Goal: Check status

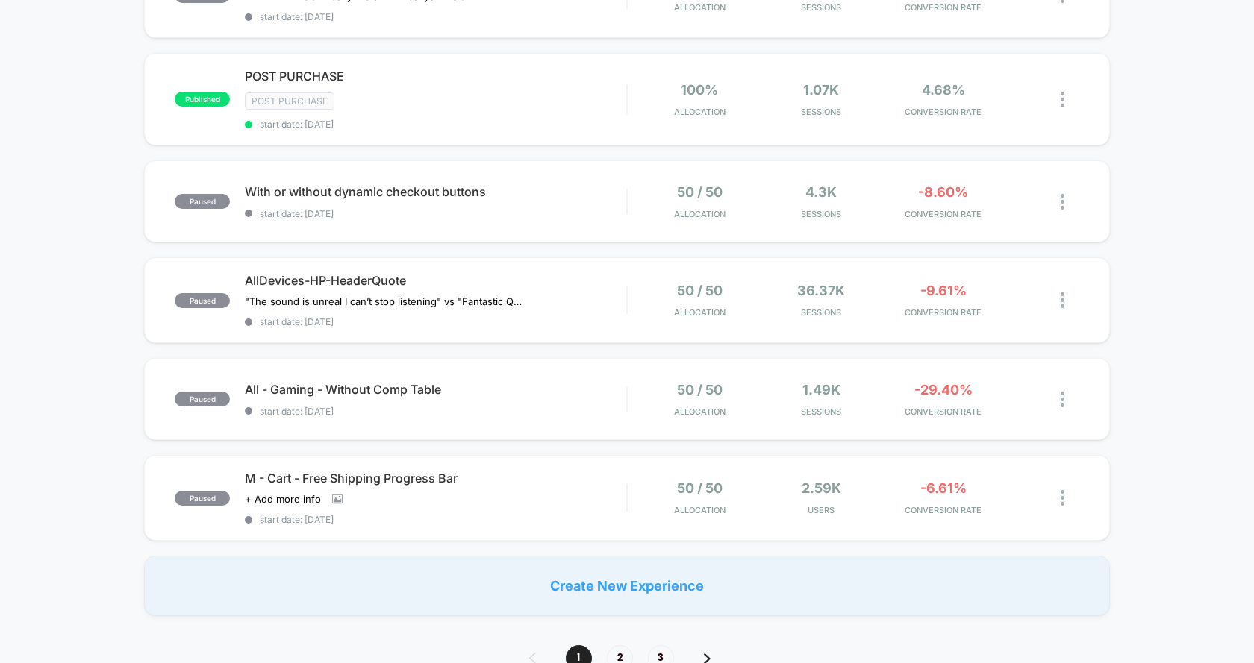
scroll to position [688, 0]
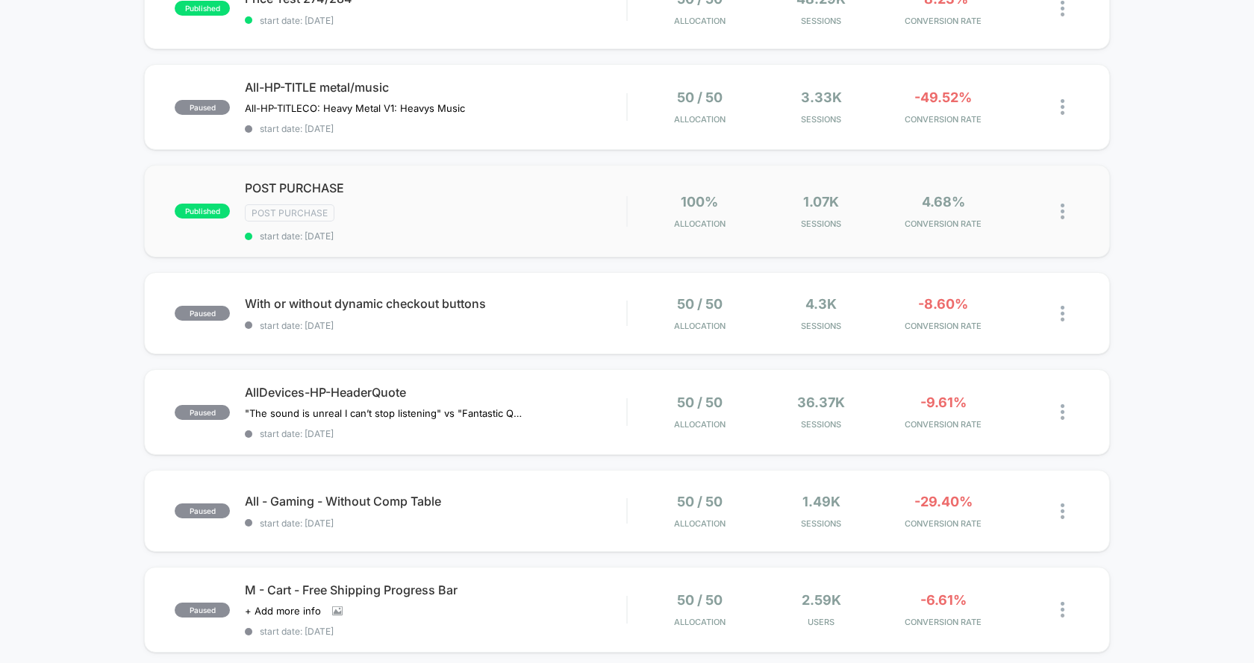
click at [652, 221] on div "100% Allocation" at bounding box center [699, 211] width 114 height 35
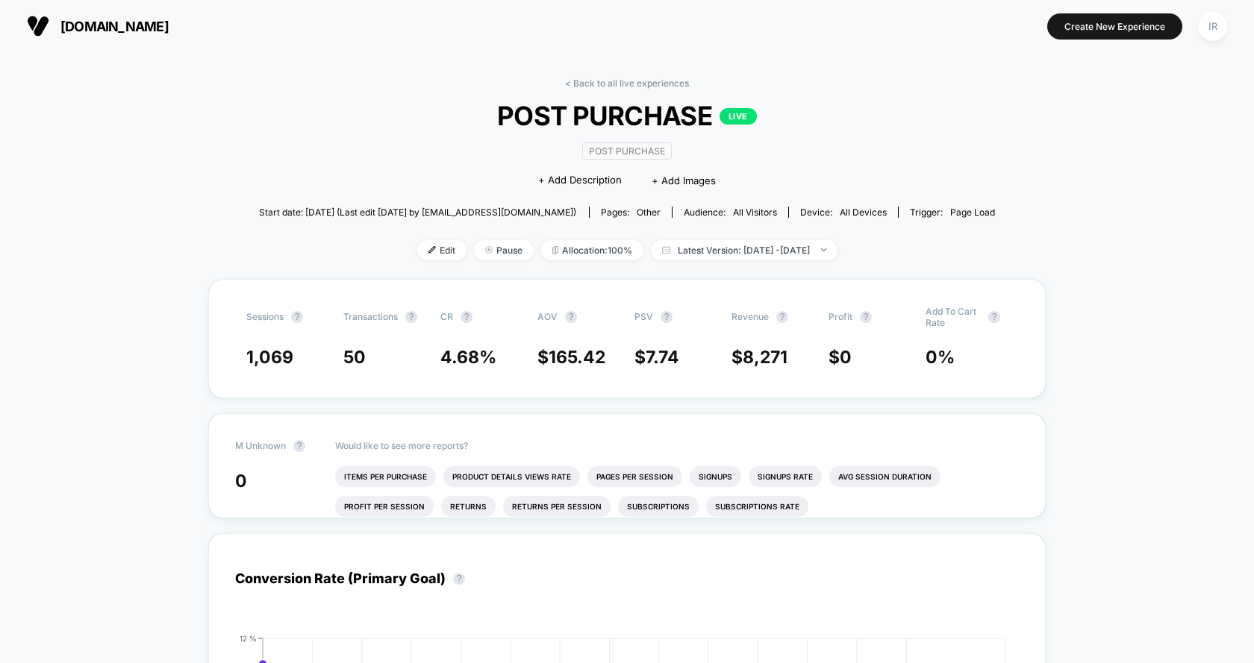
click at [415, 260] on div "< Back to all live experiences POST PURCHASE LIVE Post Purchase Click to edit e…" at bounding box center [627, 178] width 736 height 201
click at [417, 247] on span "Edit" at bounding box center [441, 250] width 49 height 20
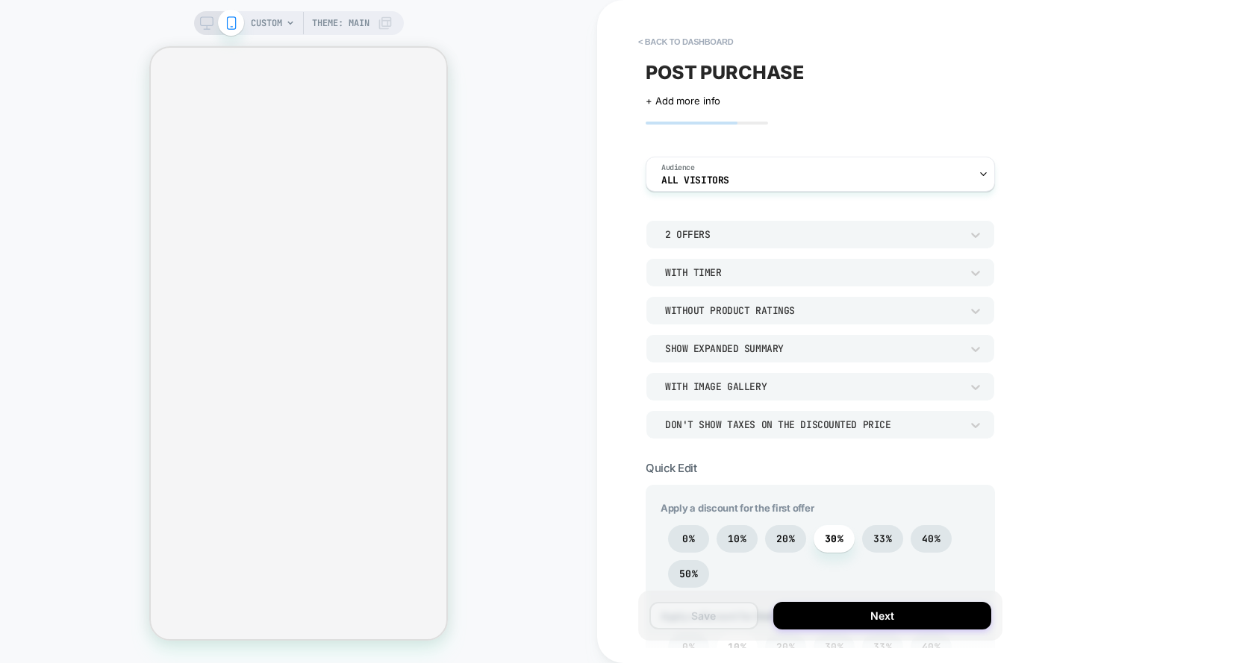
click at [700, 237] on div "2 Offers" at bounding box center [812, 234] width 295 height 13
click at [699, 237] on div at bounding box center [627, 331] width 1254 height 663
click at [744, 272] on div "With Timer" at bounding box center [812, 272] width 295 height 13
click at [744, 272] on div at bounding box center [627, 331] width 1254 height 663
click at [739, 308] on div "Without Product Ratings" at bounding box center [812, 310] width 295 height 13
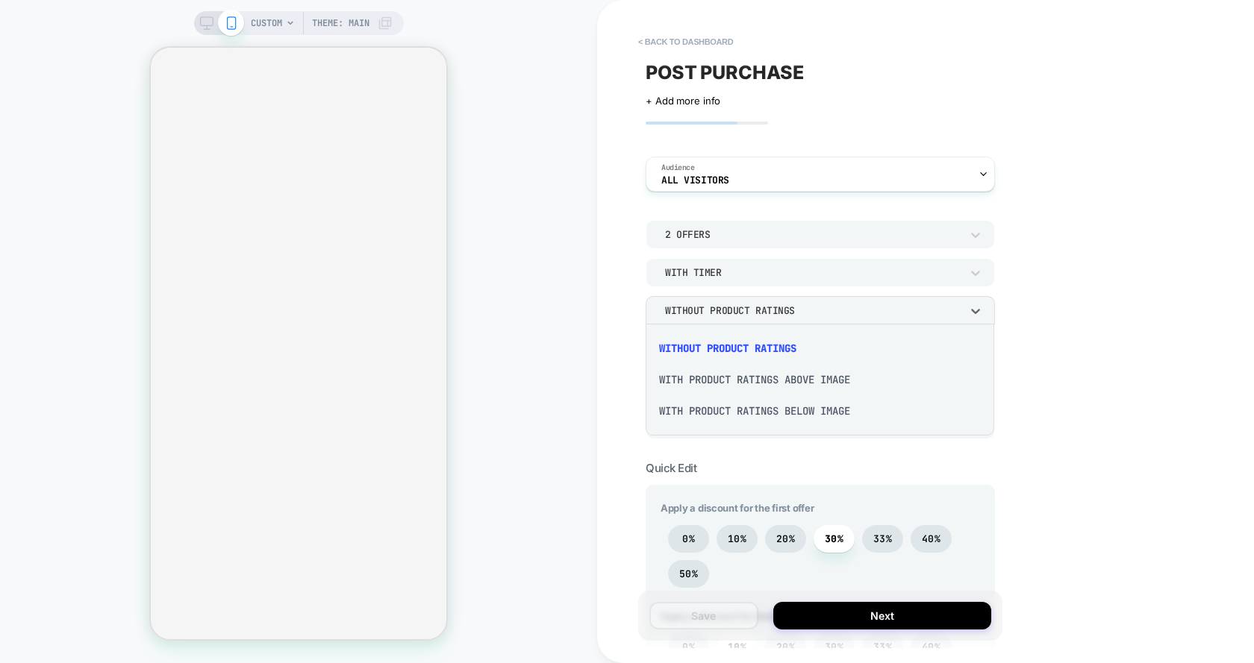
click at [739, 308] on div at bounding box center [627, 331] width 1254 height 663
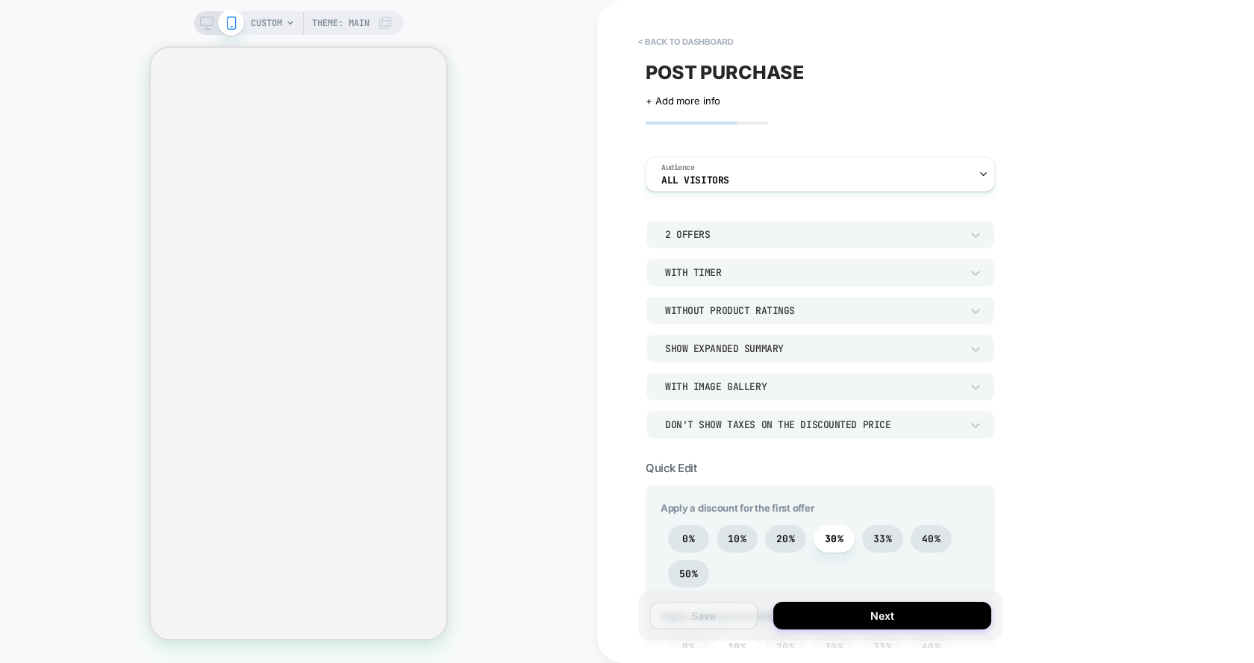
click at [737, 353] on div "Show Expanded Summary" at bounding box center [812, 349] width 295 height 13
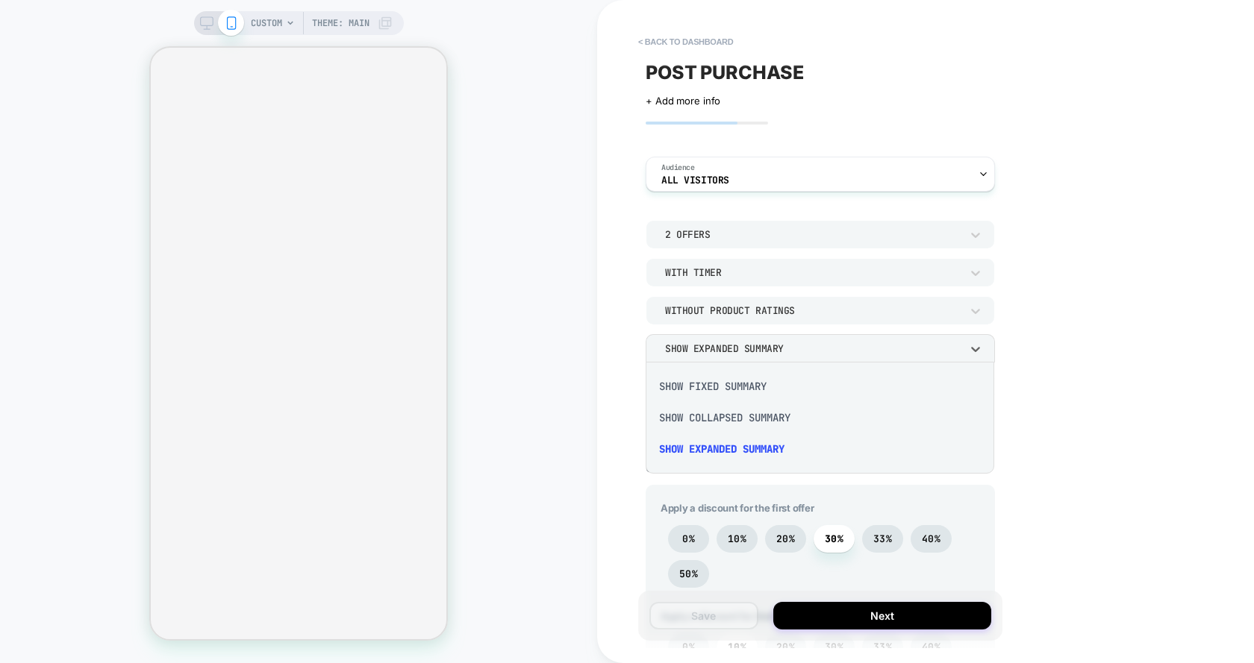
click at [737, 353] on div at bounding box center [627, 331] width 1254 height 663
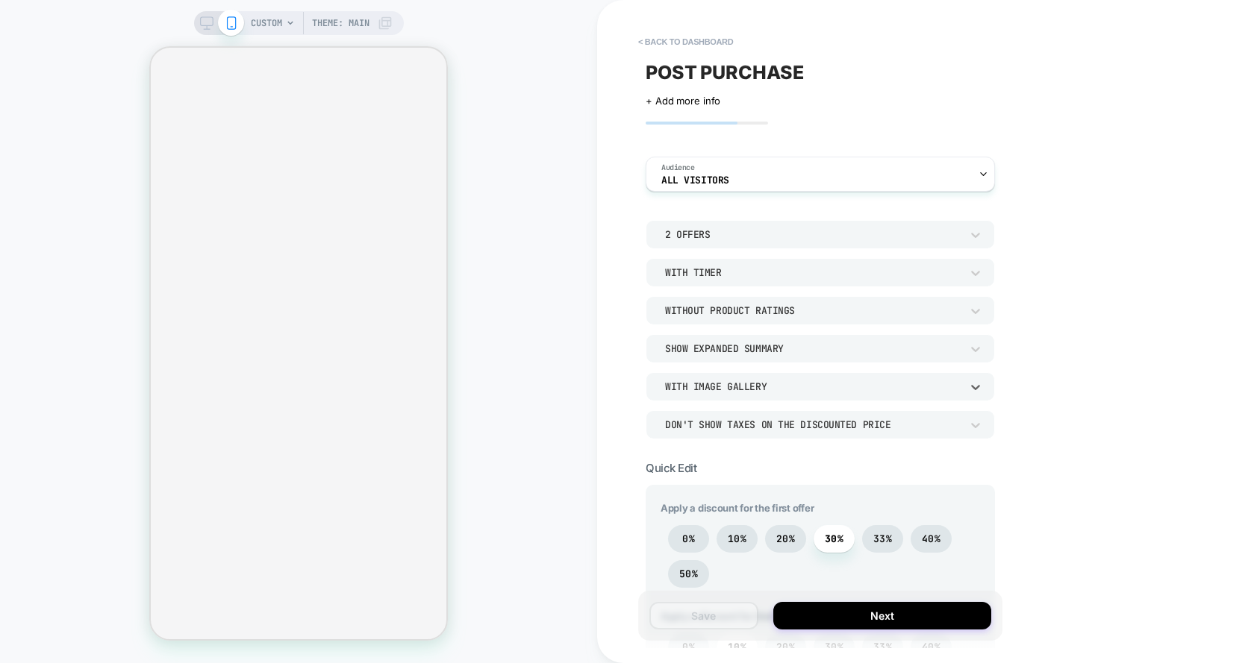
click at [737, 392] on div "With Image Gallery" at bounding box center [812, 387] width 295 height 13
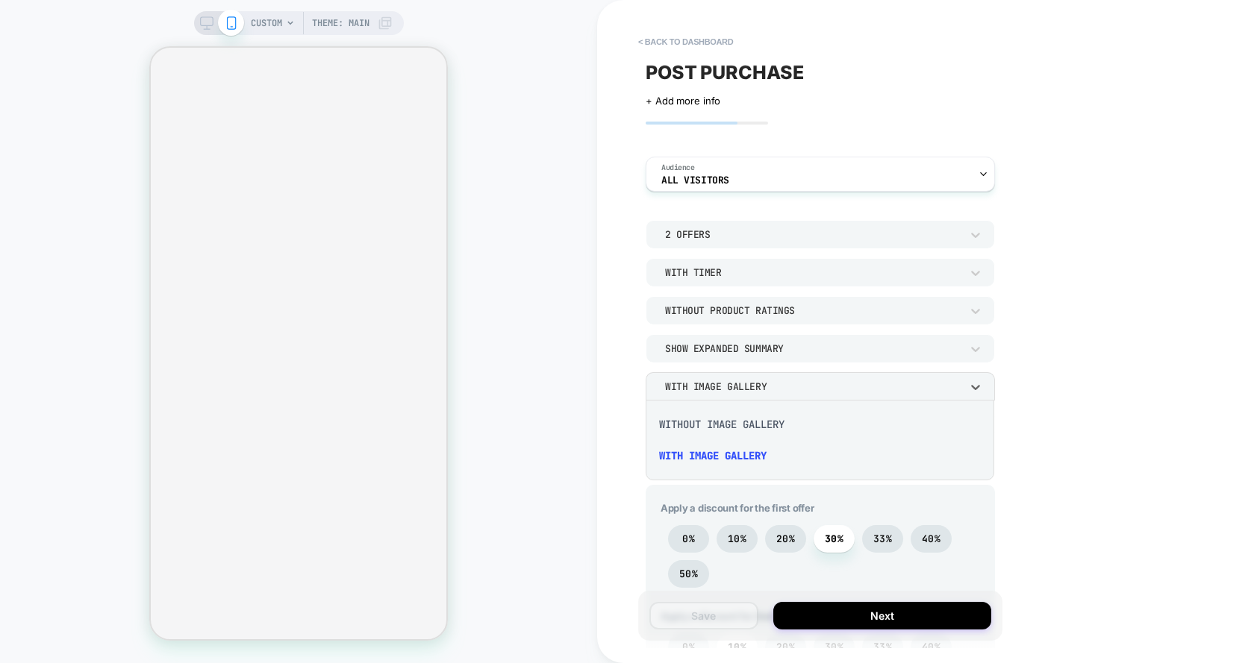
click at [737, 392] on div at bounding box center [627, 331] width 1254 height 663
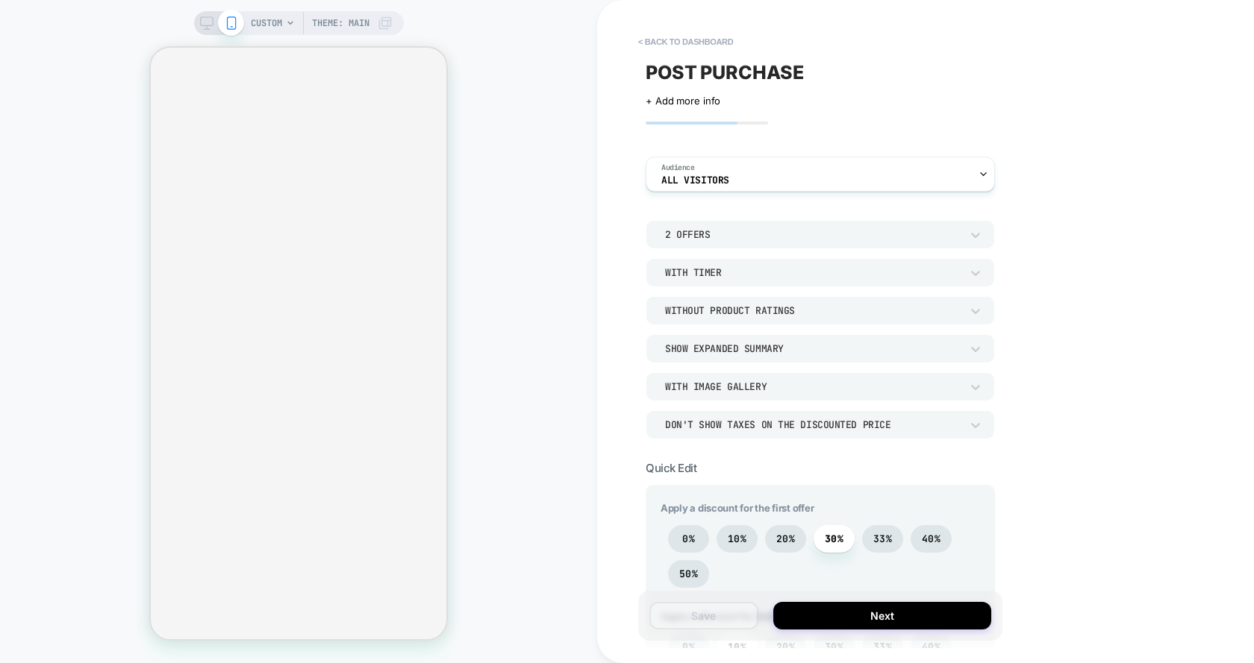
click at [737, 426] on div "Don't show taxes on the discounted price" at bounding box center [812, 425] width 295 height 13
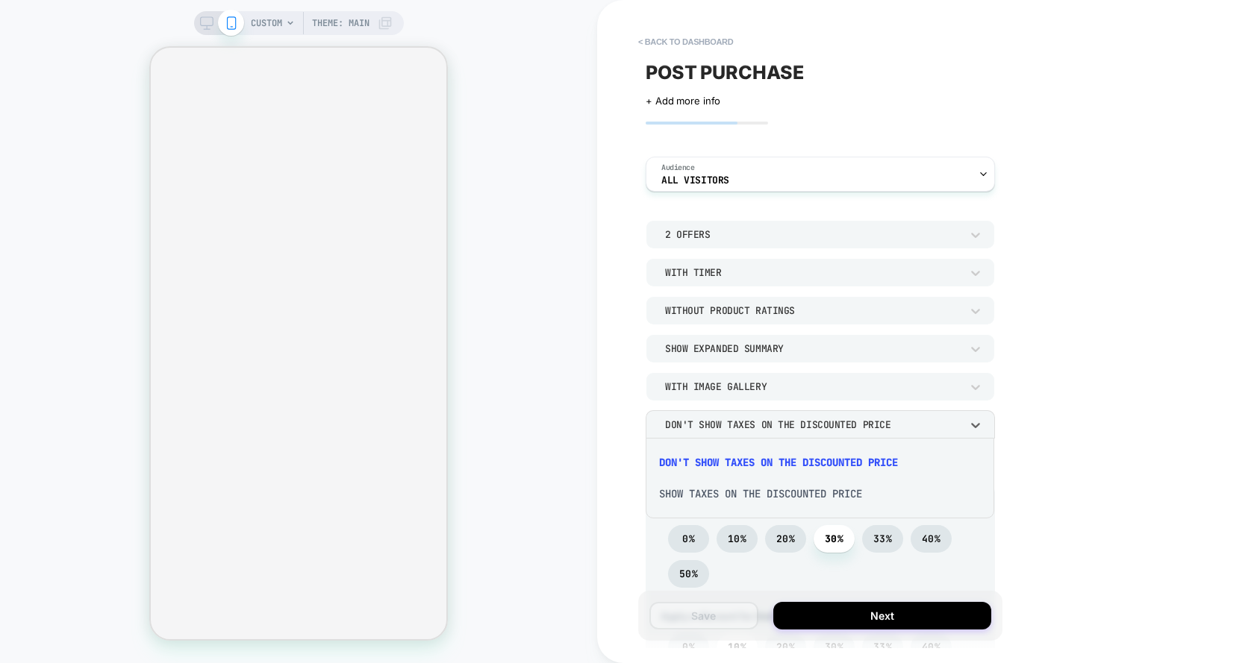
click at [737, 426] on div at bounding box center [627, 331] width 1254 height 663
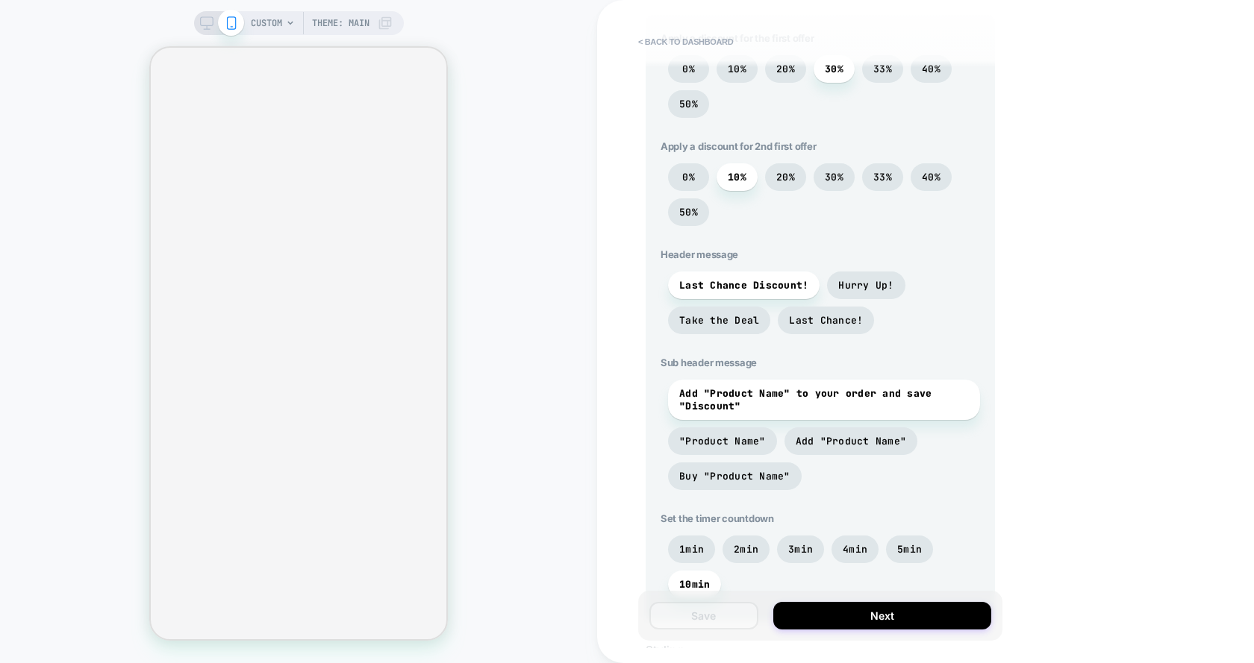
scroll to position [534, 0]
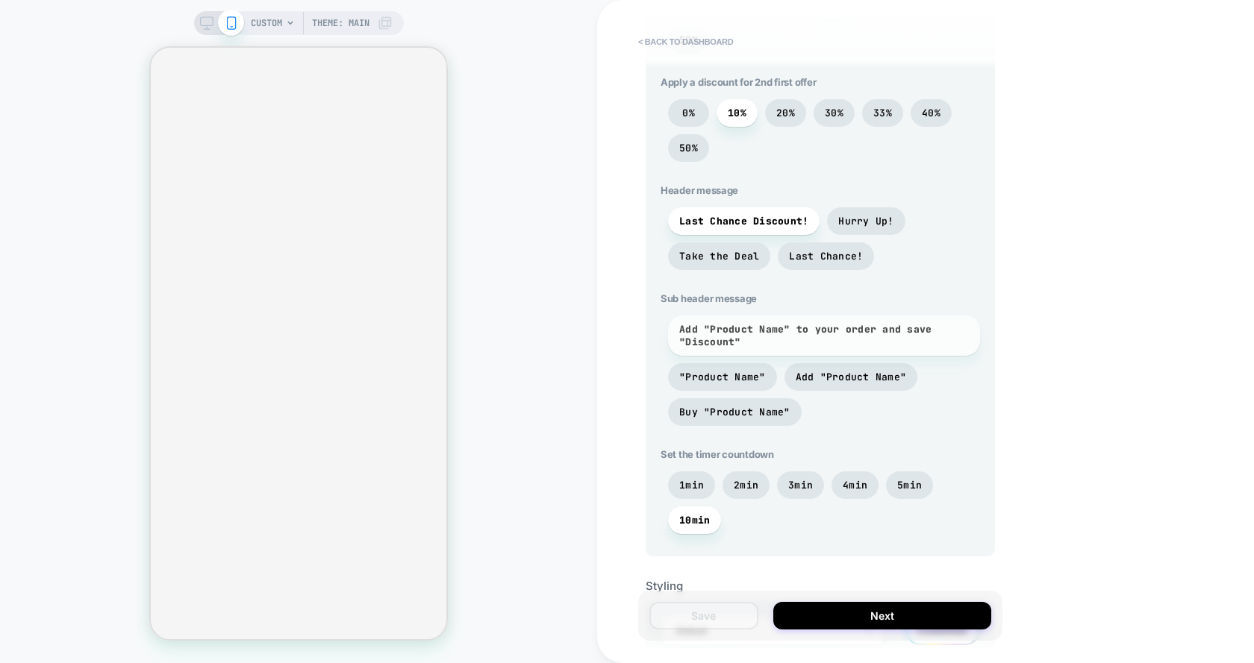
click at [691, 331] on span "Add "Product Name" to your order and save "Discount"" at bounding box center [824, 335] width 290 height 25
click at [728, 331] on span "Add "Product Name" to your order and save "Discount"" at bounding box center [824, 335] width 290 height 25
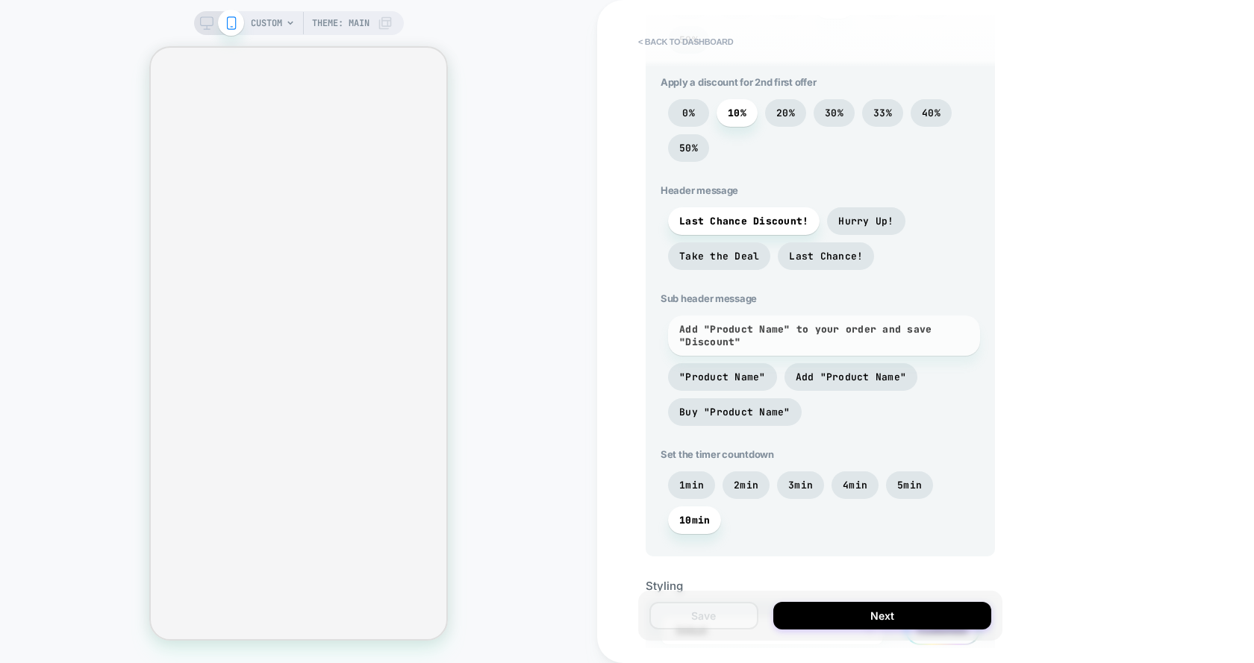
click at [742, 341] on span "Add "Product Name" to your order and save "Discount"" at bounding box center [824, 335] width 290 height 25
click at [865, 338] on span "Add "Product Name" to your order and save "Discount"" at bounding box center [824, 335] width 290 height 25
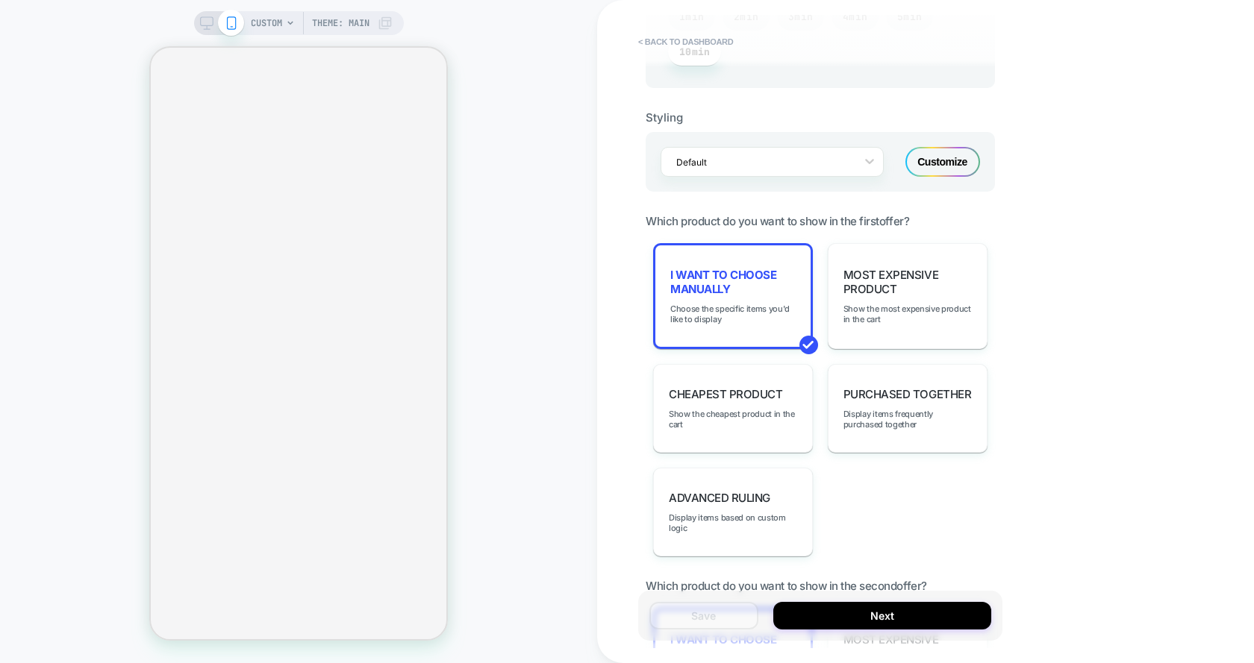
scroll to position [1024, 0]
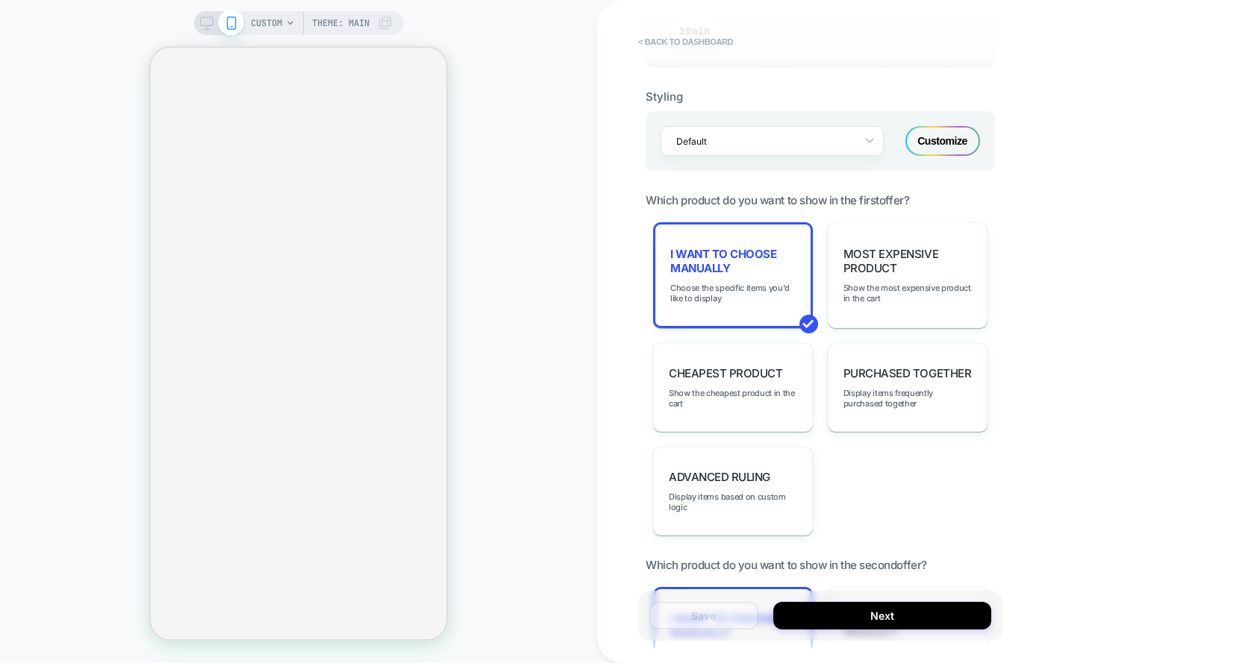
click at [939, 125] on div "Default Customize" at bounding box center [819, 141] width 349 height 60
click at [939, 134] on div "Customize" at bounding box center [942, 141] width 75 height 30
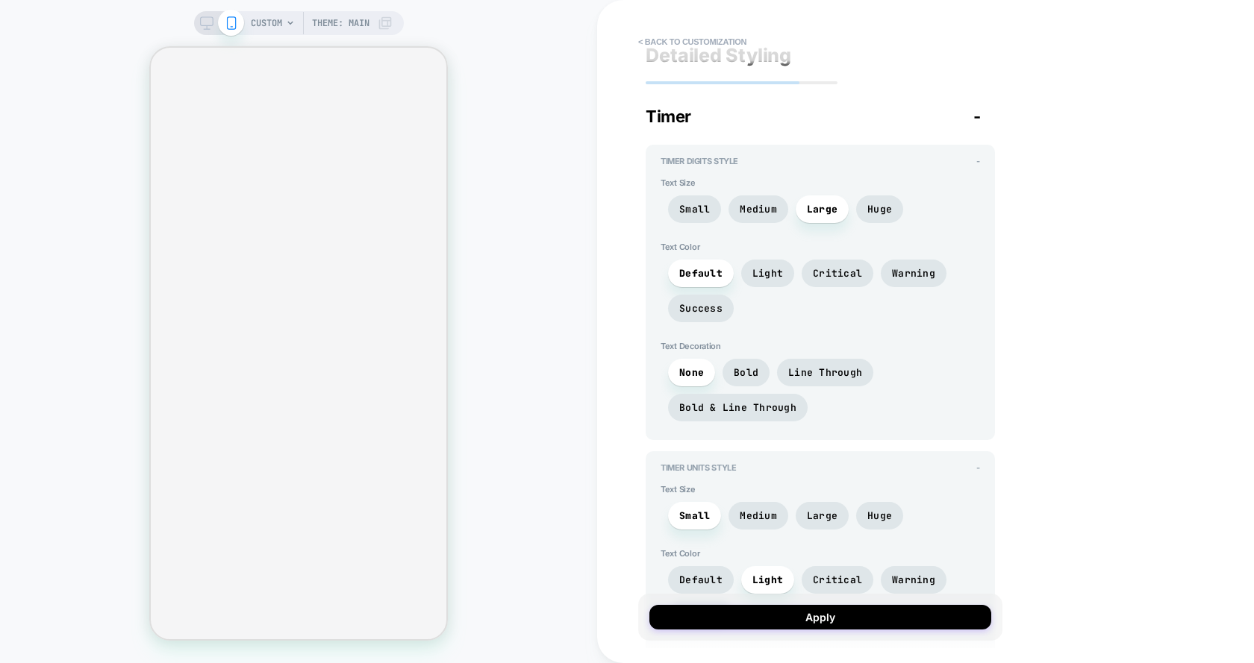
scroll to position [0, 0]
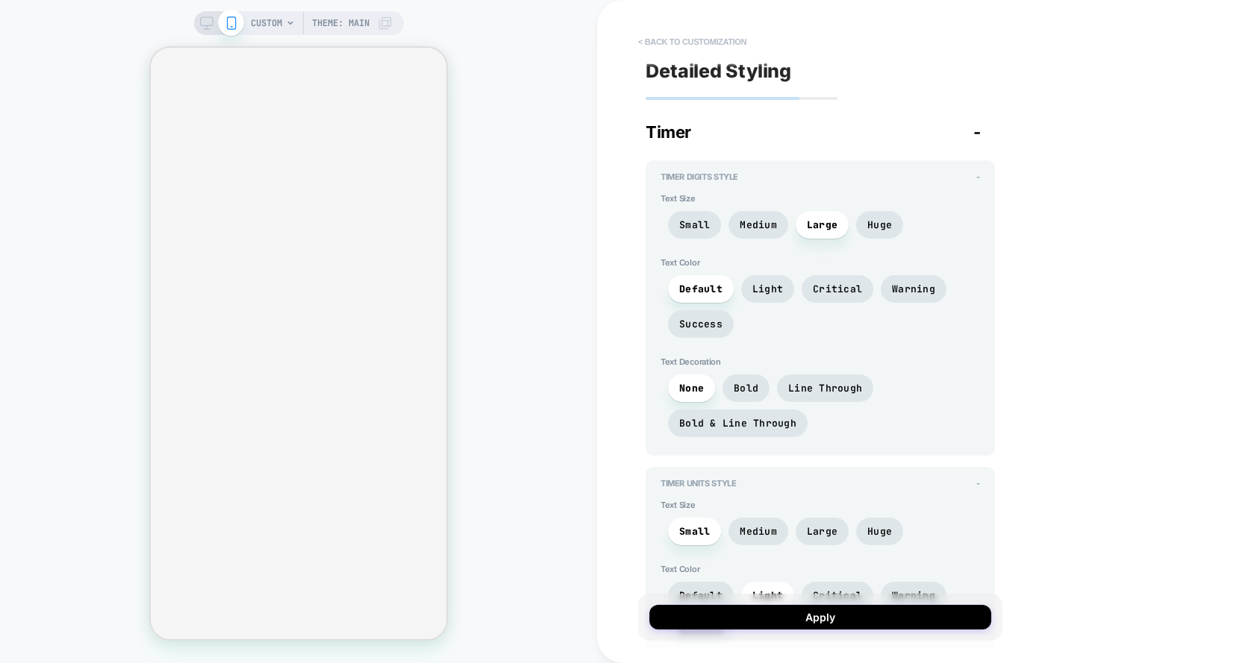
click at [727, 38] on button "< Back to customization" at bounding box center [692, 42] width 123 height 24
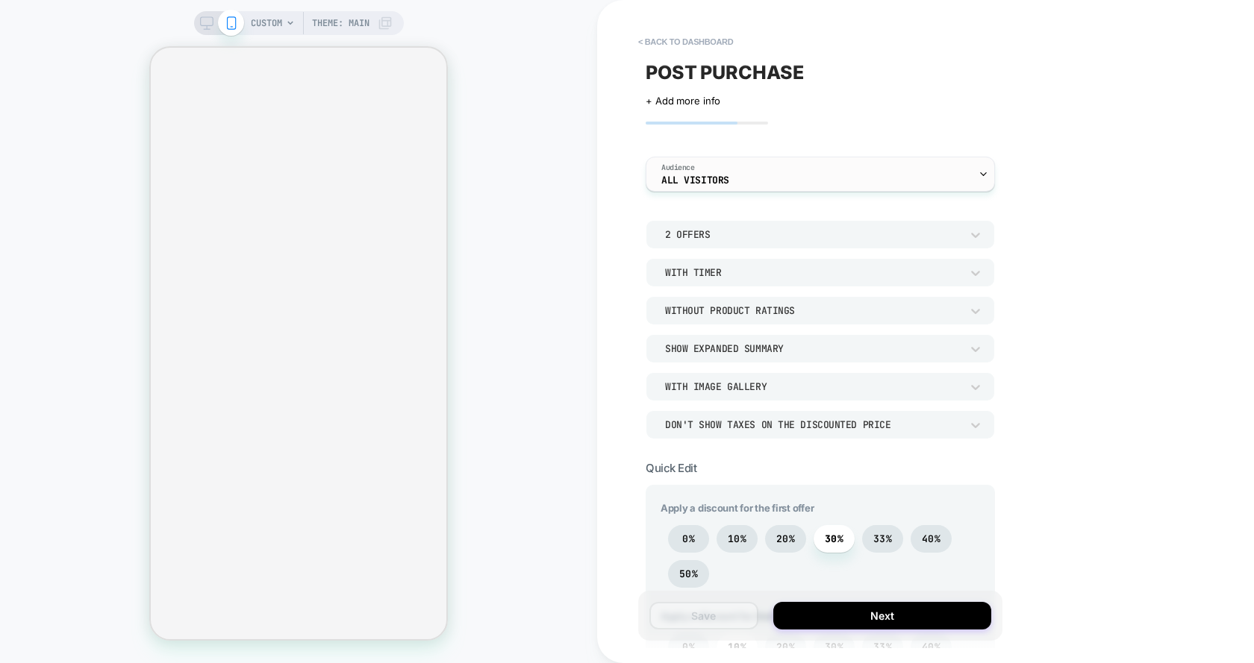
click at [697, 184] on span "All Visitors" at bounding box center [695, 180] width 68 height 10
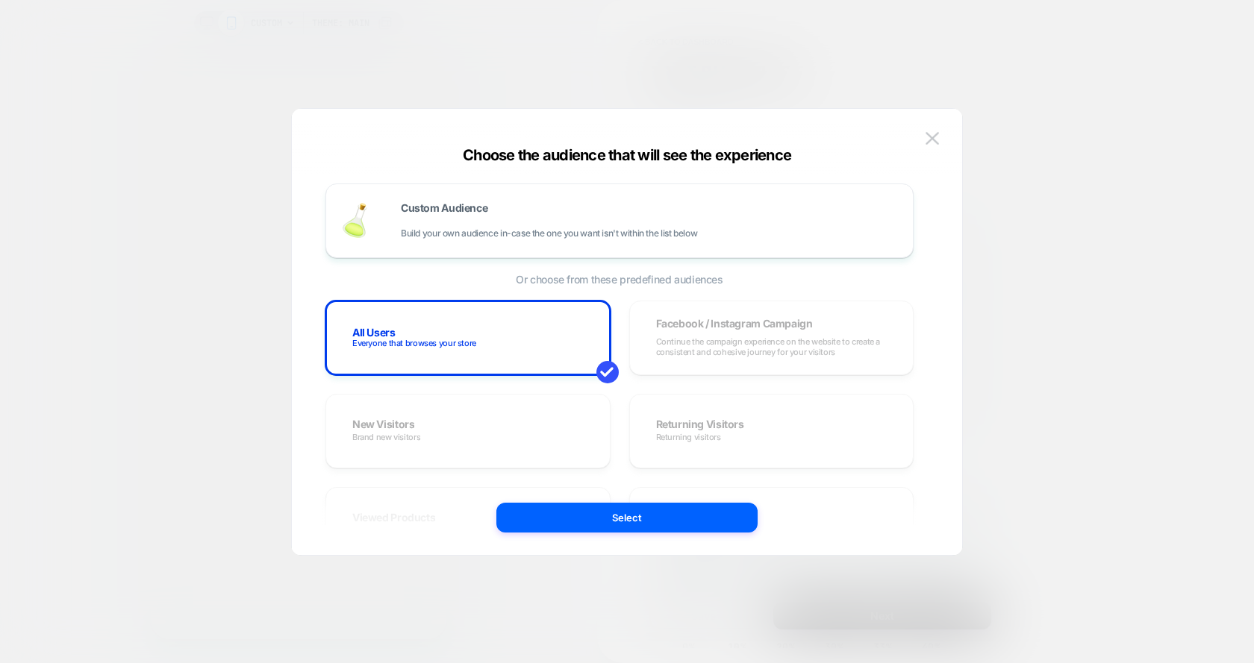
click at [281, 134] on div at bounding box center [627, 331] width 1254 height 663
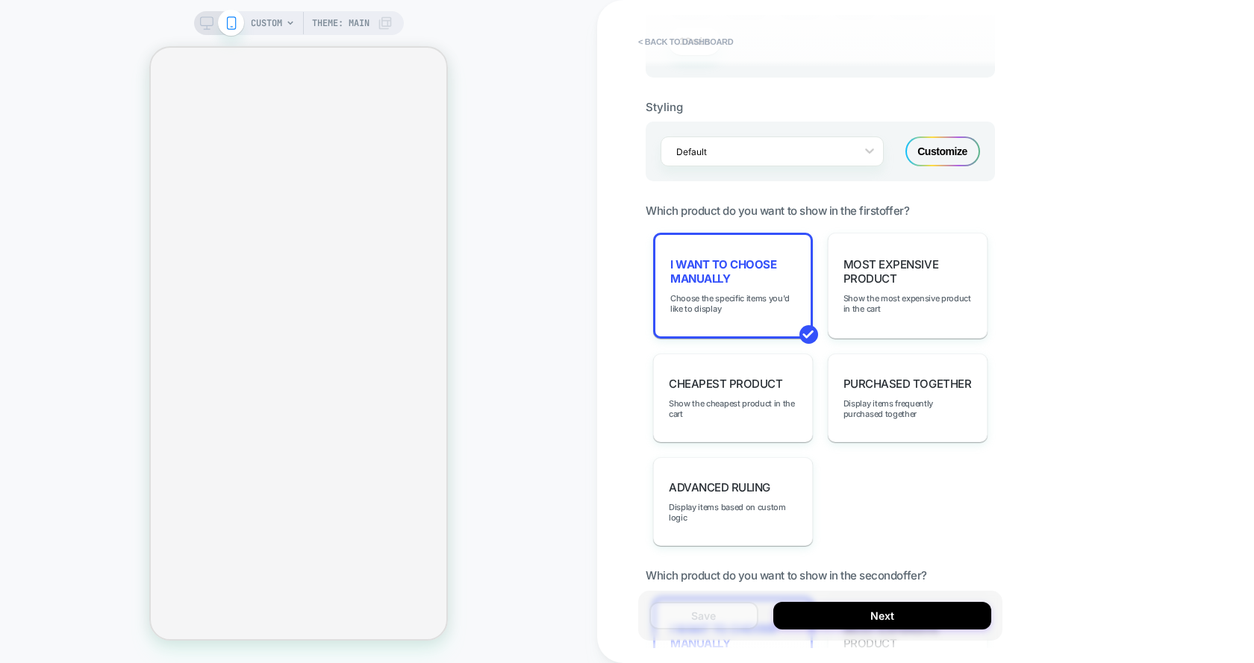
scroll to position [727, 0]
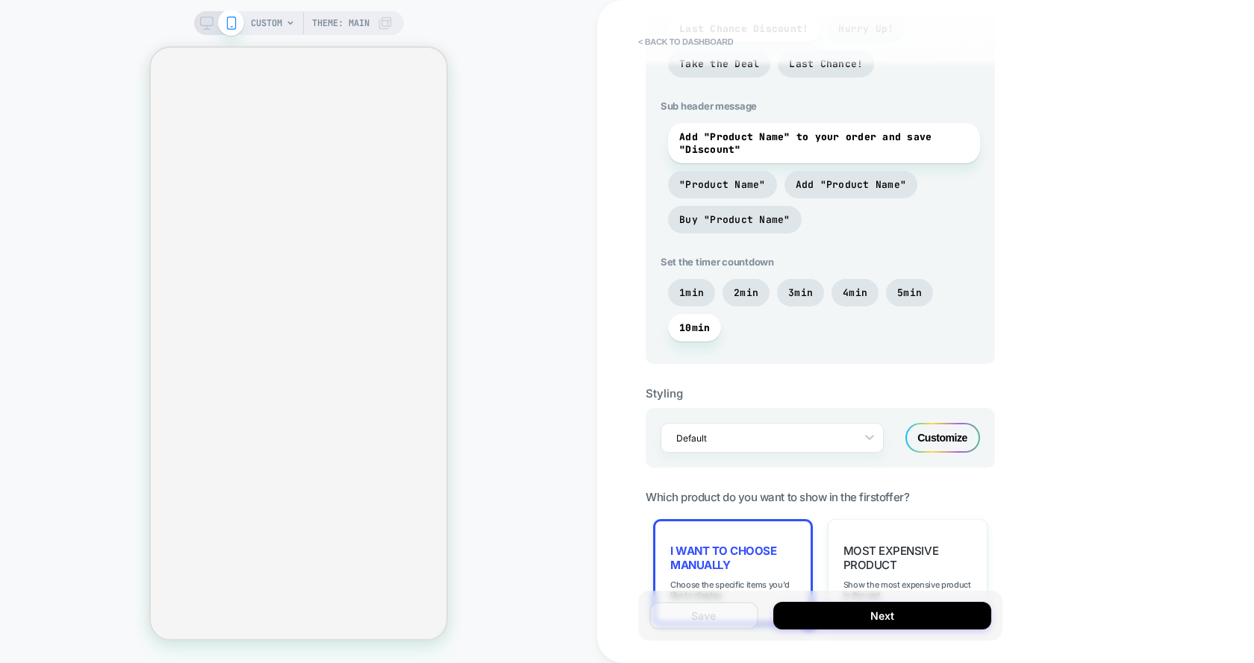
click at [284, 23] on div "CUSTOM Theme: MAIN" at bounding box center [322, 23] width 142 height 24
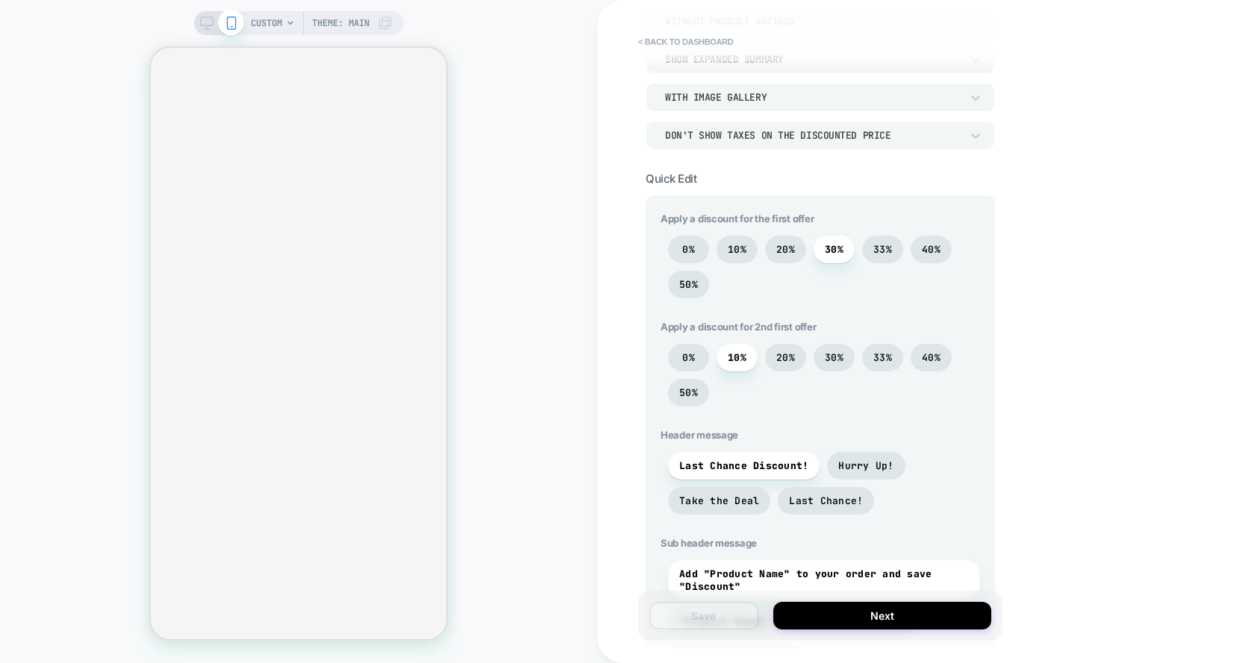
scroll to position [0, 0]
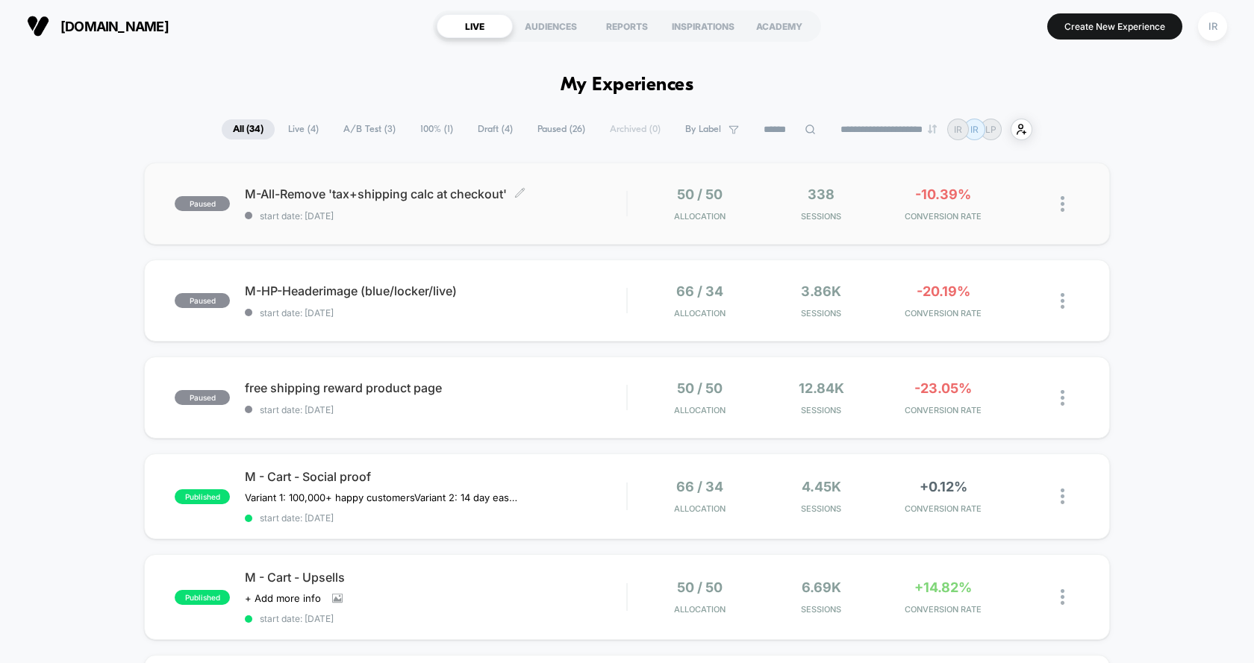
click at [584, 195] on span "M-All-Remove 'tax+shipping calc at checkout' Click to edit experience details" at bounding box center [435, 194] width 381 height 15
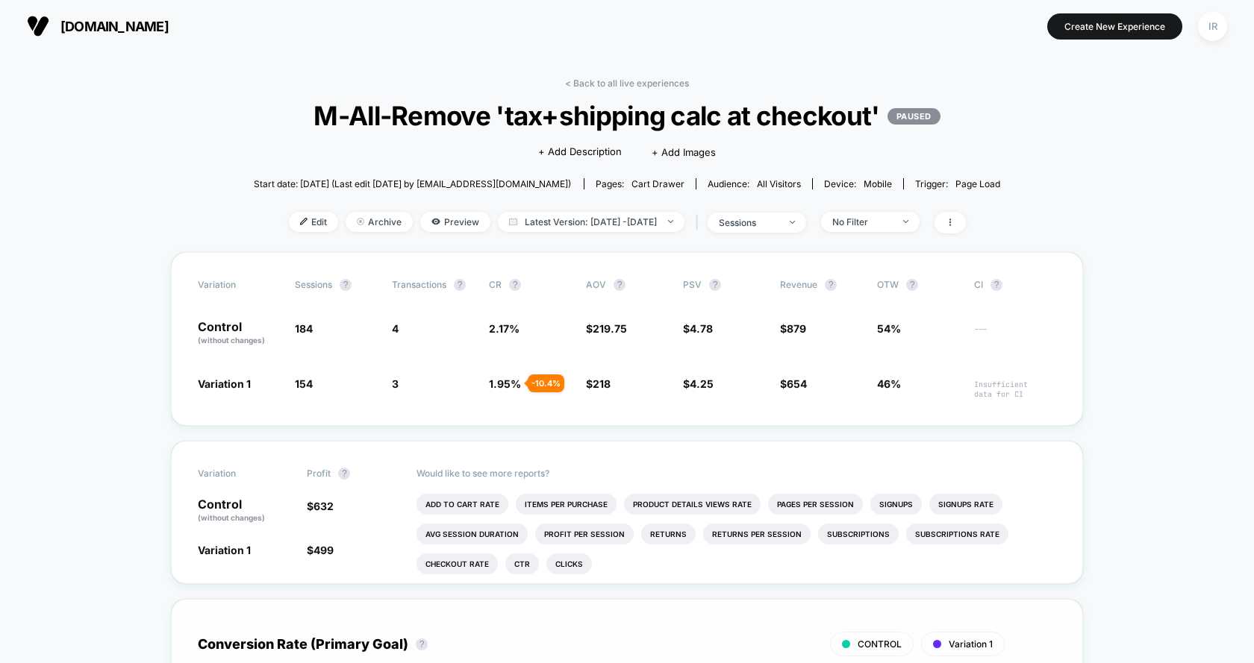
scroll to position [5, 0]
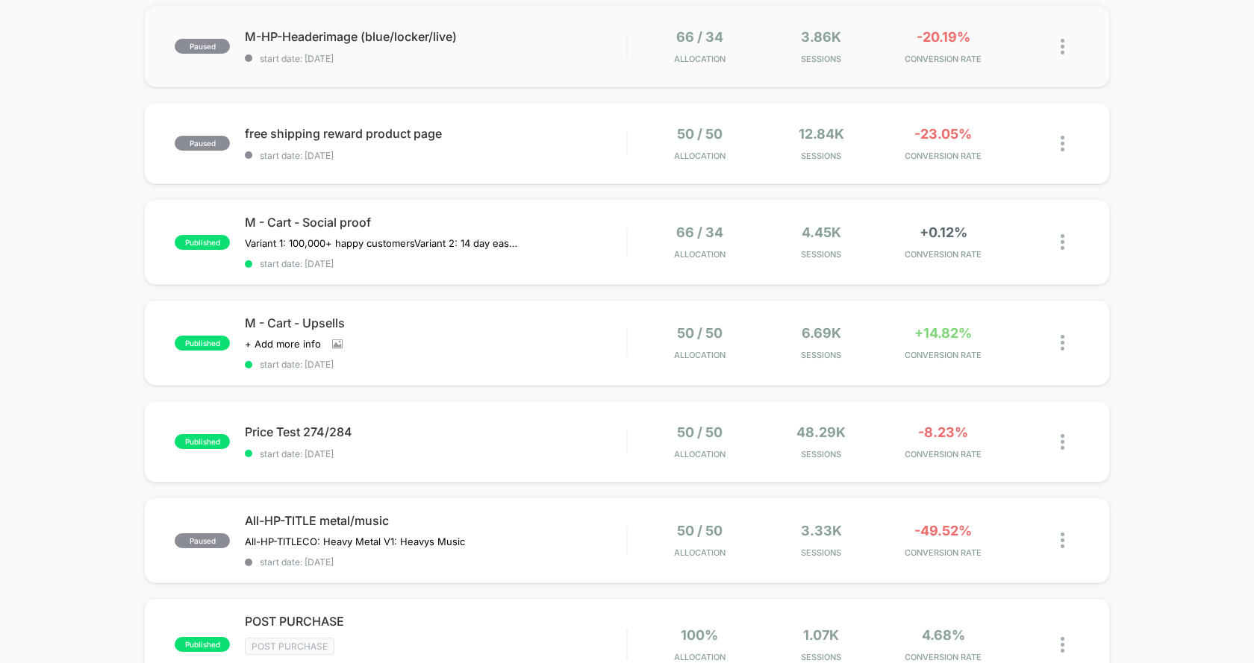
scroll to position [351, 0]
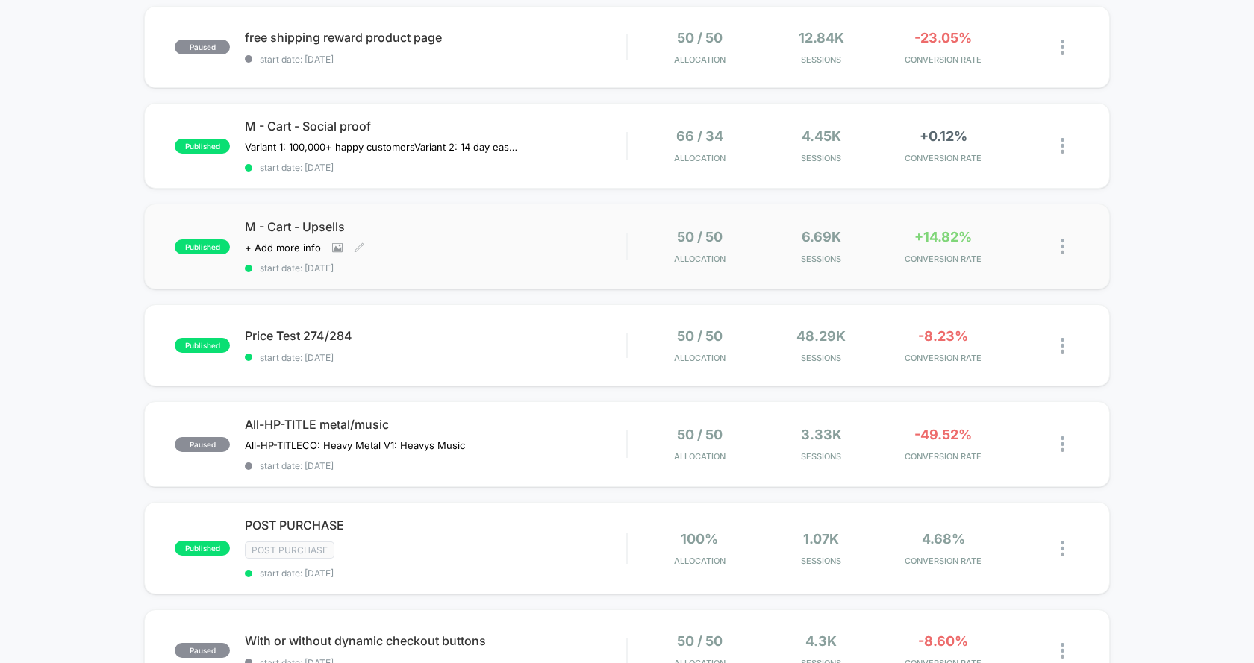
click at [570, 248] on div "M - Cart - Upsells Click to view images Click to edit experience details + Add …" at bounding box center [435, 246] width 381 height 54
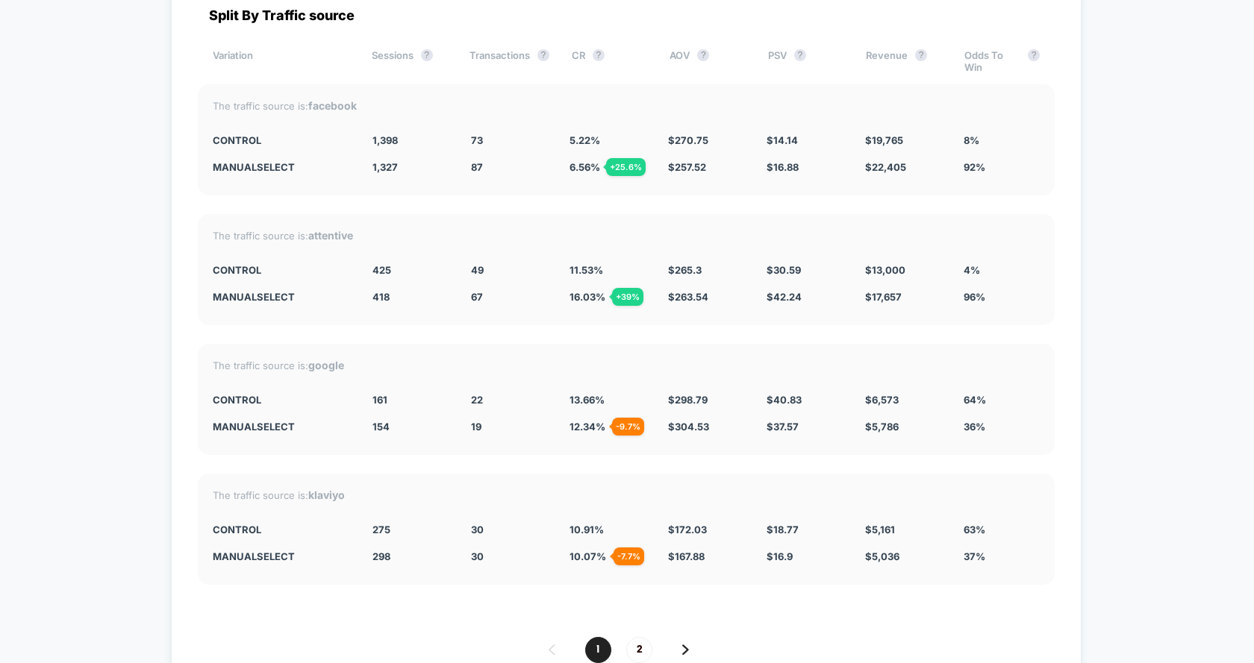
scroll to position [5227, 0]
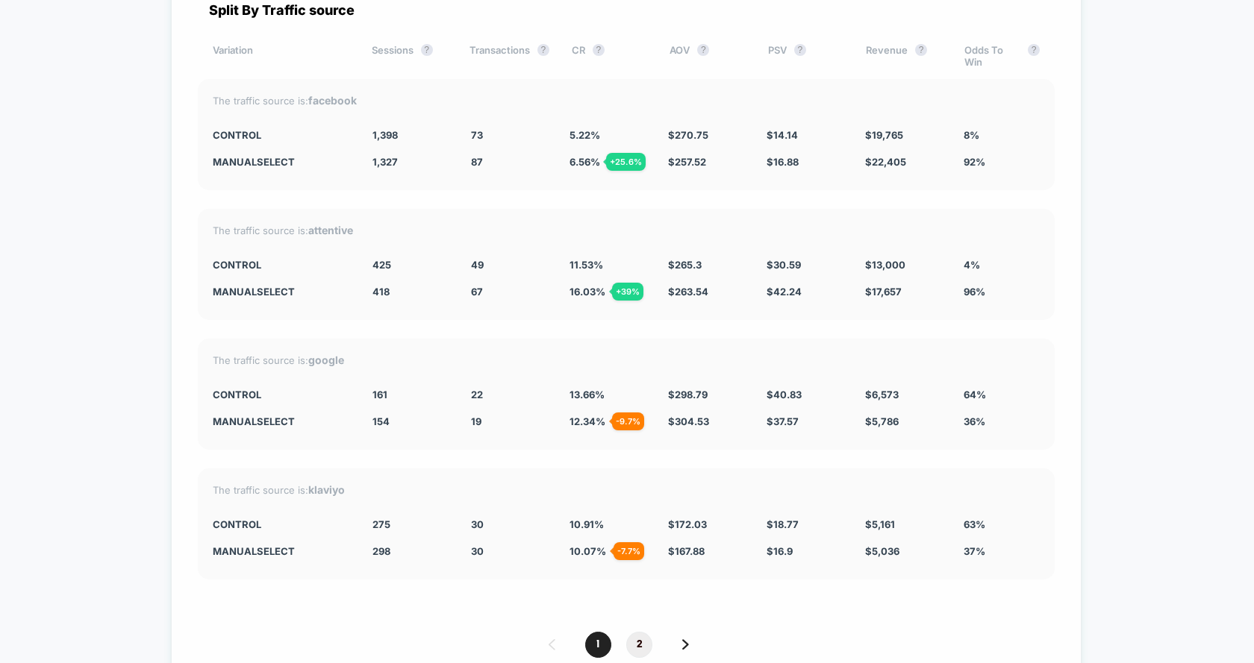
click at [650, 639] on span "2" at bounding box center [639, 645] width 26 height 26
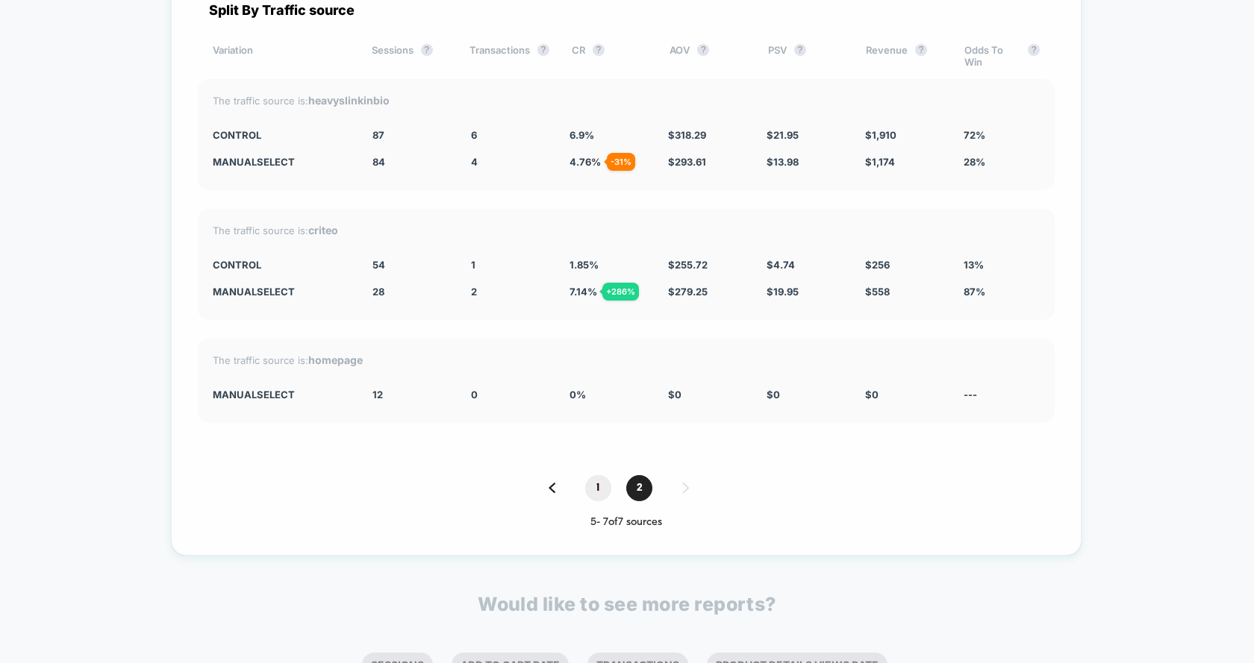
click at [601, 487] on span "1" at bounding box center [598, 488] width 26 height 26
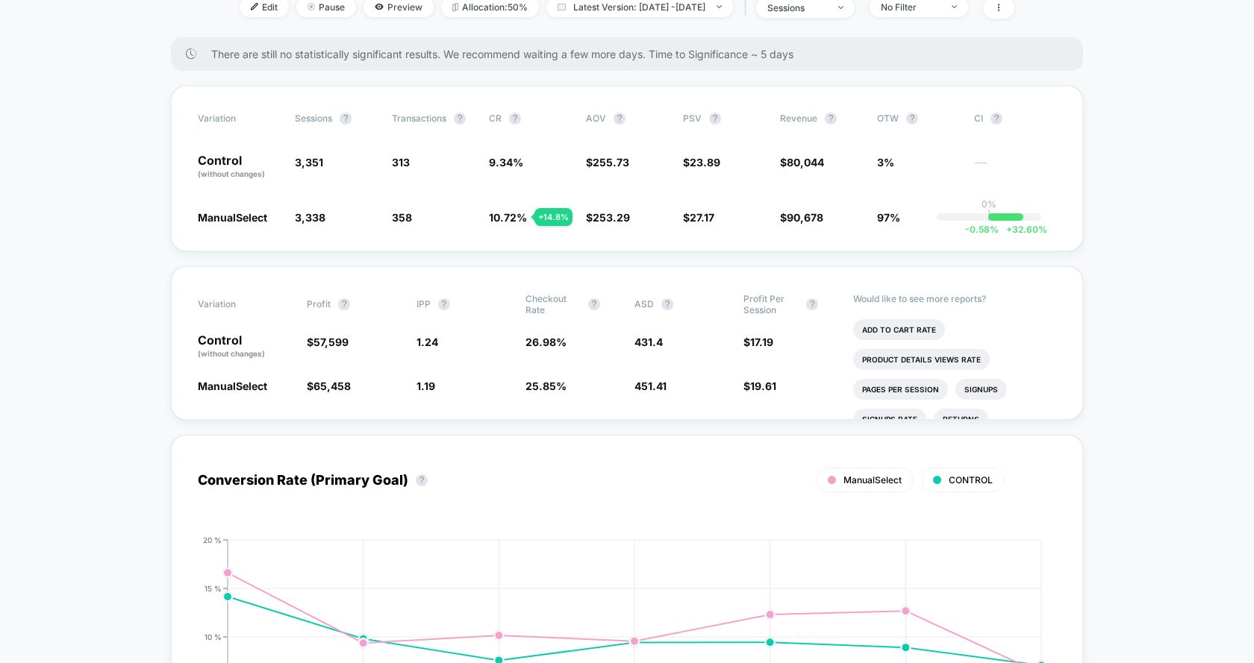
scroll to position [513, 0]
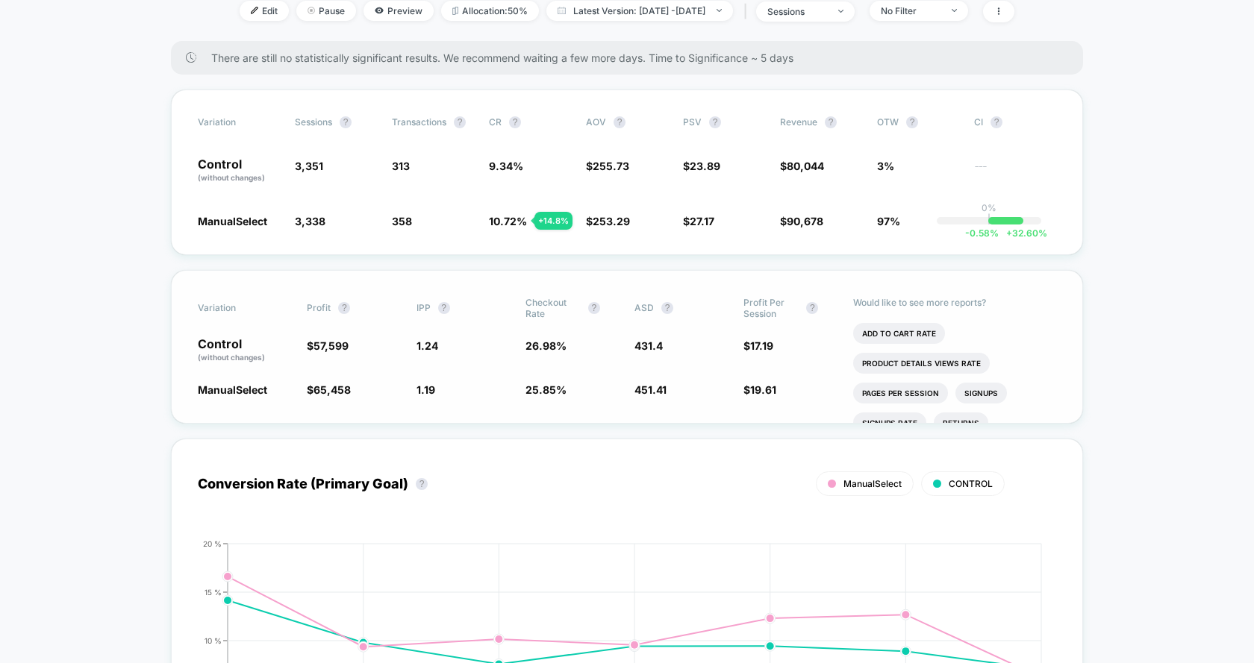
drag, startPoint x: 528, startPoint y: 351, endPoint x: 564, endPoint y: 386, distance: 50.1
click at [564, 386] on div "Variation Profit ? IPP ? Checkout Rate ? ASD ? Profit Per Session ? Control (wi…" at bounding box center [627, 347] width 912 height 154
click at [564, 386] on span "25.85 %" at bounding box center [545, 390] width 41 height 13
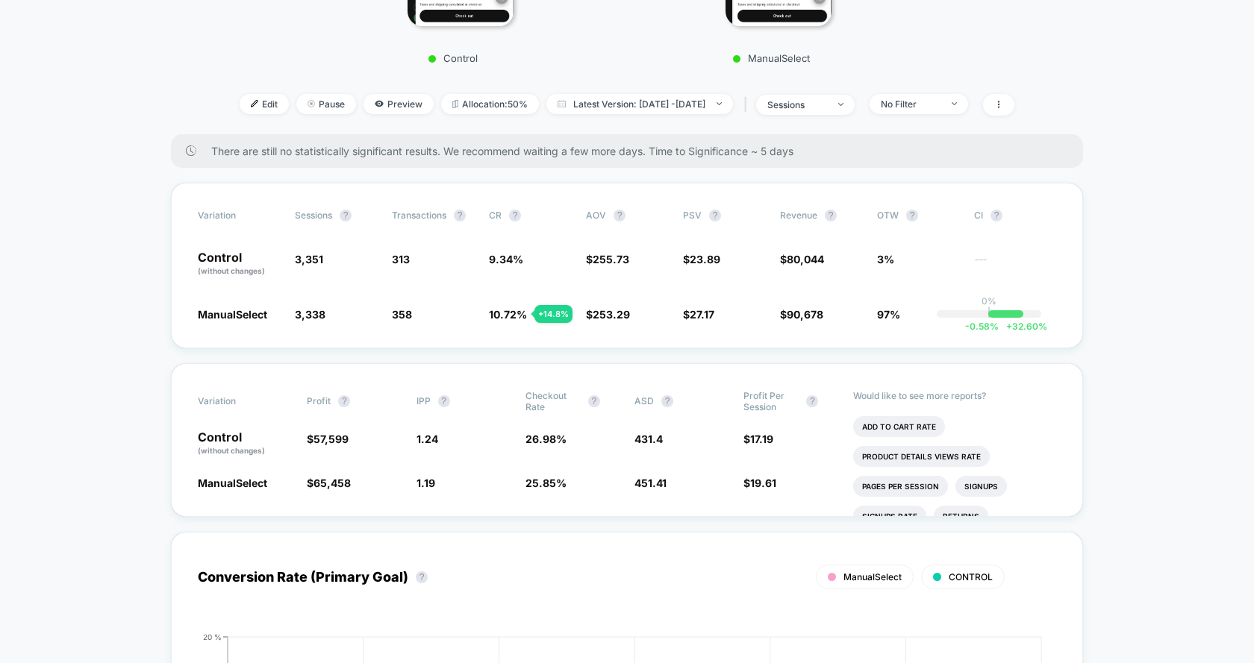
scroll to position [413, 0]
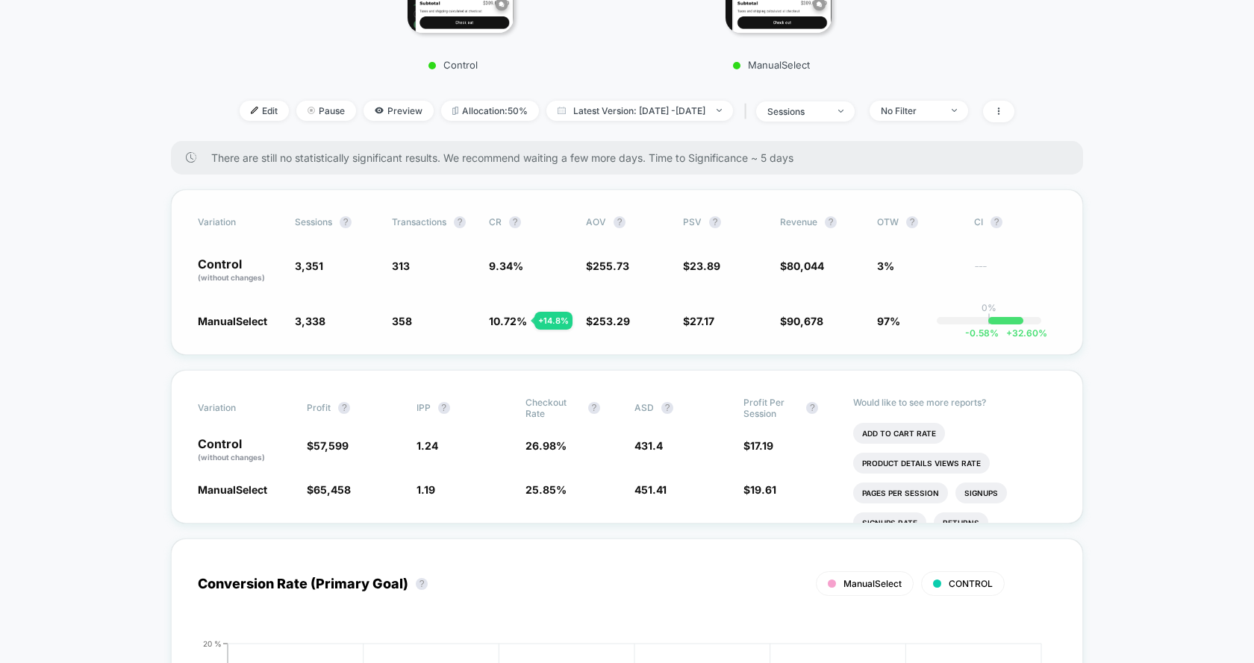
drag, startPoint x: 487, startPoint y: 262, endPoint x: 529, endPoint y: 340, distance: 88.8
click at [529, 340] on div "Variation Sessions ? Transactions ? CR ? AOV ? PSV ? Revenue ? OTW ? CI ? Contr…" at bounding box center [627, 273] width 912 height 166
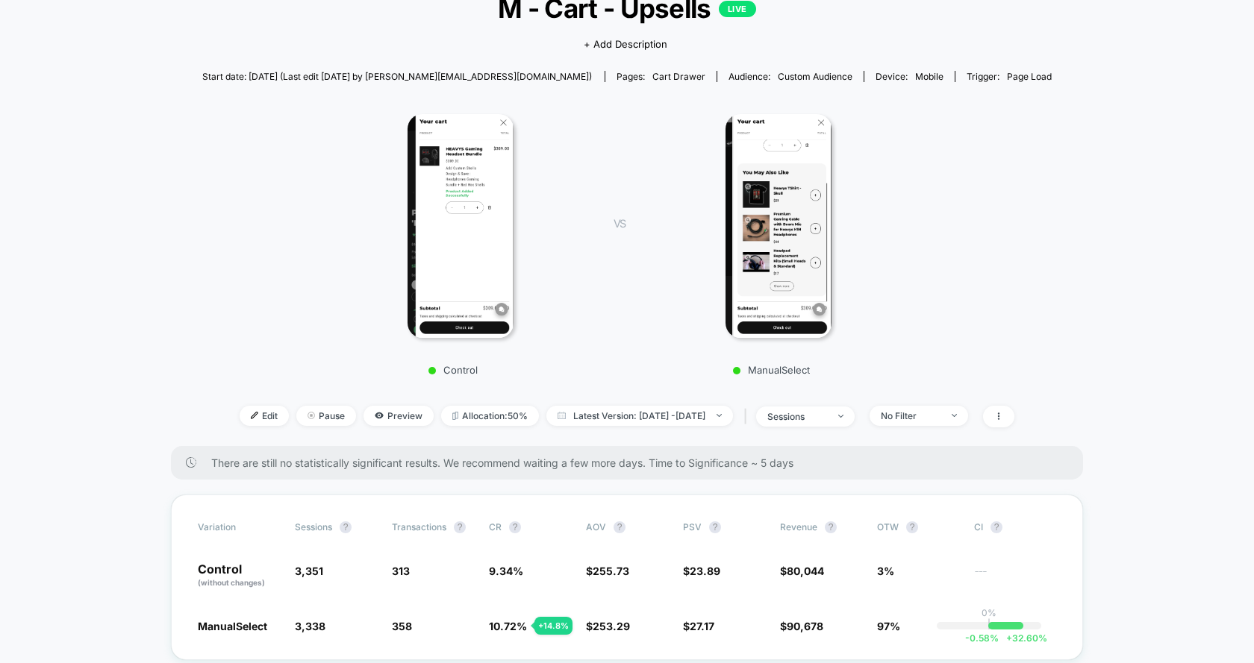
scroll to position [165, 0]
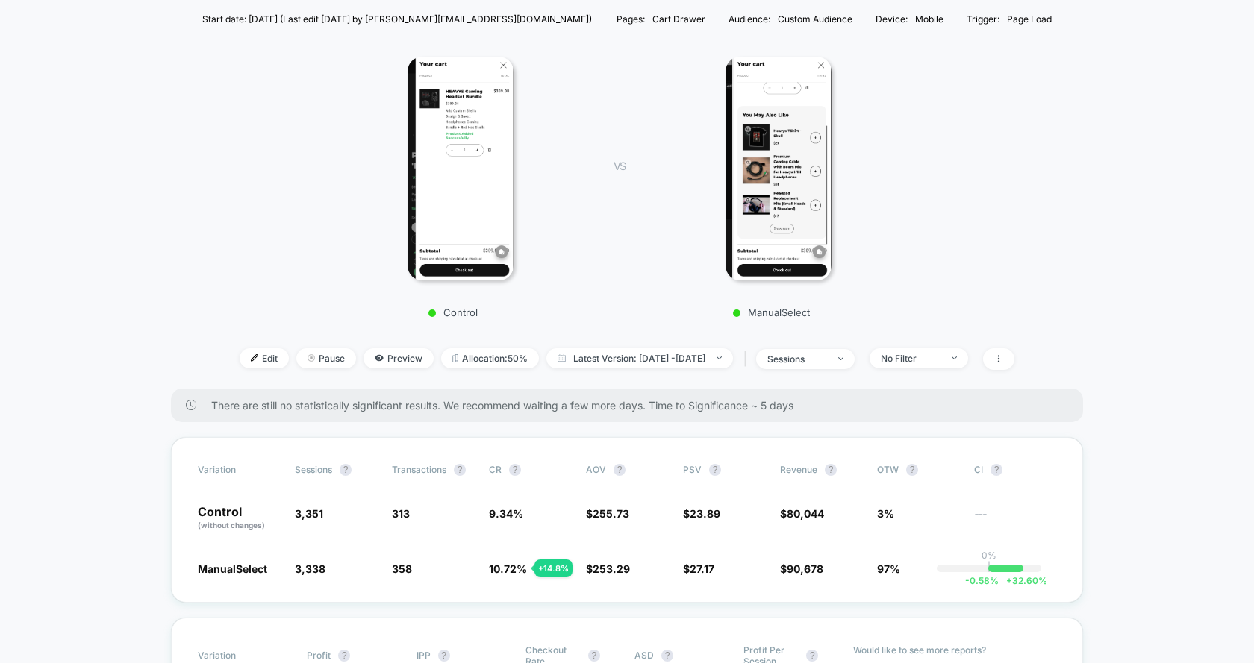
click at [696, 165] on div at bounding box center [778, 169] width 261 height 224
